Goal: Task Accomplishment & Management: Complete application form

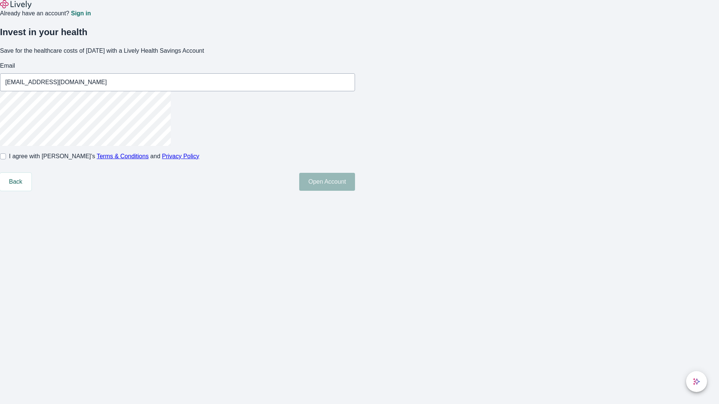
click at [6, 159] on input "I agree with Lively’s Terms & Conditions and Privacy Policy" at bounding box center [3, 156] width 6 height 6
checkbox input "true"
click at [355, 191] on button "Open Account" at bounding box center [327, 182] width 56 height 18
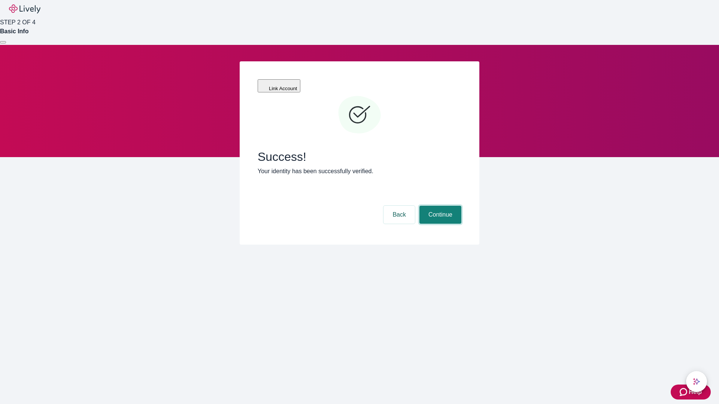
click at [439, 206] on button "Continue" at bounding box center [440, 215] width 42 height 18
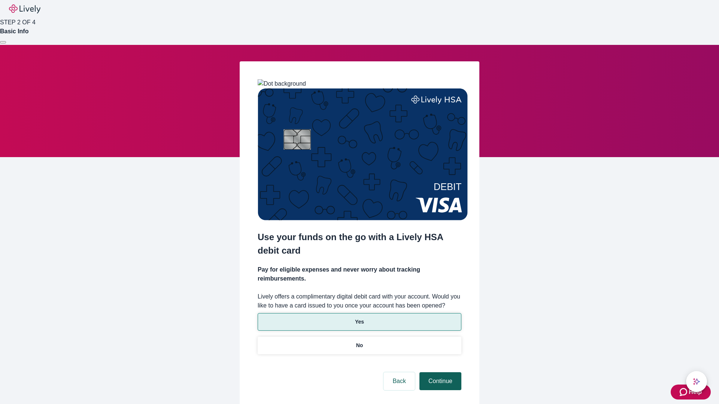
click at [359, 318] on p "Yes" at bounding box center [359, 322] width 9 height 8
click at [439, 373] on button "Continue" at bounding box center [440, 382] width 42 height 18
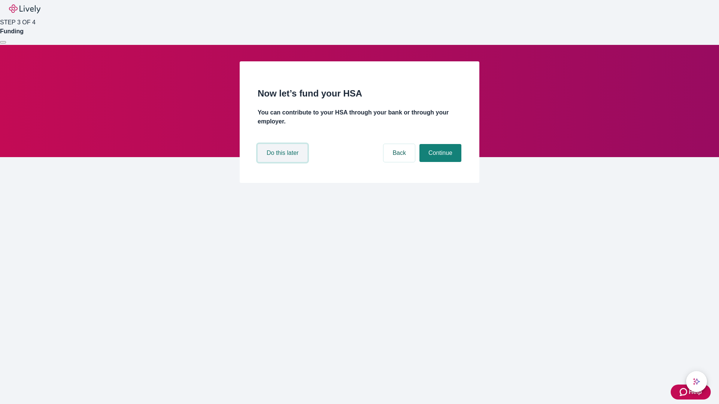
click at [283, 162] on button "Do this later" at bounding box center [283, 153] width 50 height 18
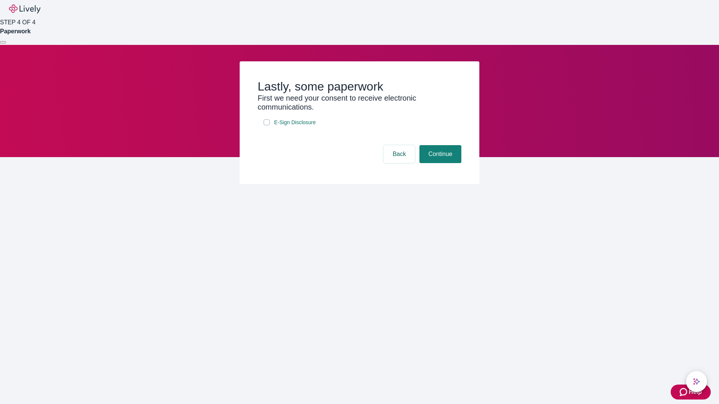
click at [267, 125] on input "E-Sign Disclosure" at bounding box center [267, 122] width 6 height 6
checkbox input "true"
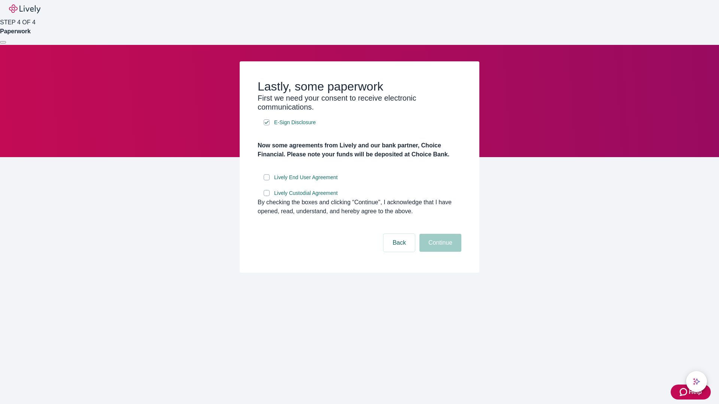
click at [267, 180] on input "Lively End User Agreement" at bounding box center [267, 177] width 6 height 6
checkbox input "true"
click at [267, 196] on input "Lively Custodial Agreement" at bounding box center [267, 193] width 6 height 6
checkbox input "true"
click at [439, 252] on button "Continue" at bounding box center [440, 243] width 42 height 18
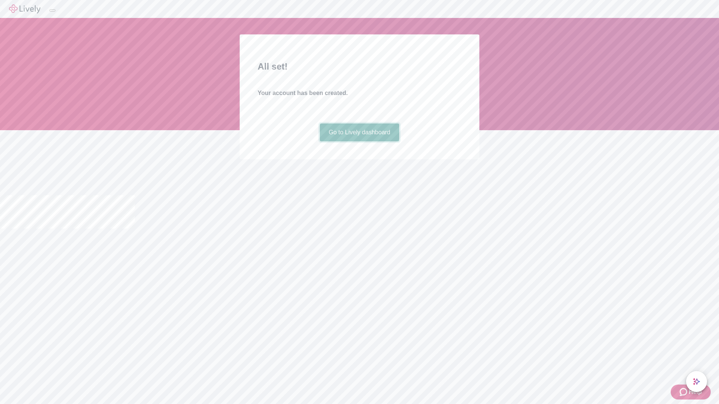
click at [359, 142] on link "Go to Lively dashboard" at bounding box center [360, 133] width 80 height 18
